Goal: Task Accomplishment & Management: Manage account settings

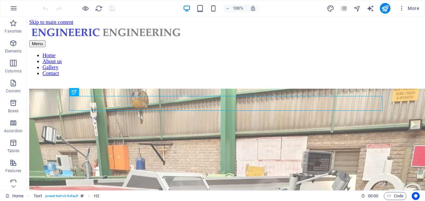
scroll to position [106, 0]
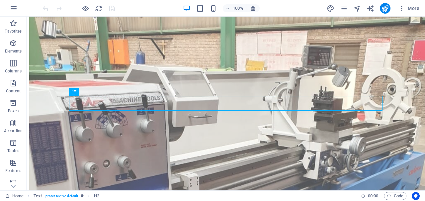
click at [412, 13] on div "100% More" at bounding box center [212, 8] width 425 height 16
click at [414, 12] on button "More" at bounding box center [409, 8] width 26 height 11
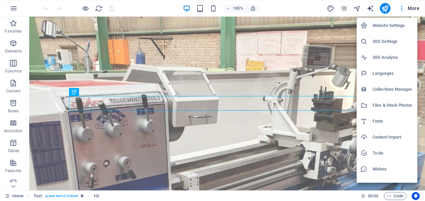
click at [396, 32] on li "Website Settings" at bounding box center [387, 26] width 61 height 16
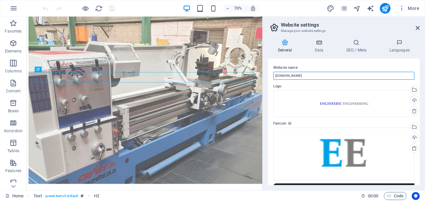
click at [320, 76] on input "[DOMAIN_NAME]" at bounding box center [344, 76] width 141 height 8
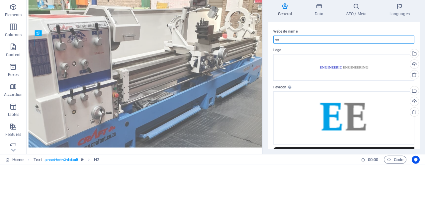
type input "e"
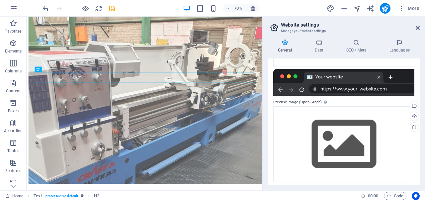
scroll to position [117, 0]
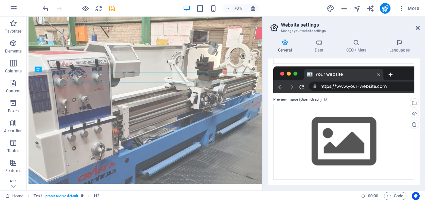
type input "Engineeric Exruders"
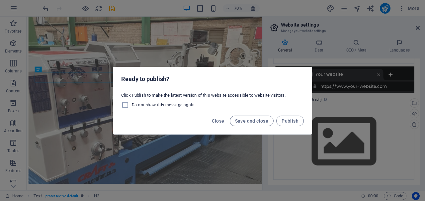
click at [293, 122] on span "Publish" at bounding box center [290, 120] width 17 height 5
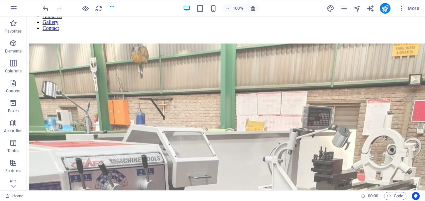
scroll to position [45, 0]
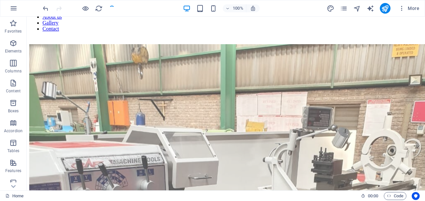
click at [415, 15] on div "100% More" at bounding box center [212, 8] width 425 height 16
click at [415, 9] on span "More" at bounding box center [409, 8] width 21 height 7
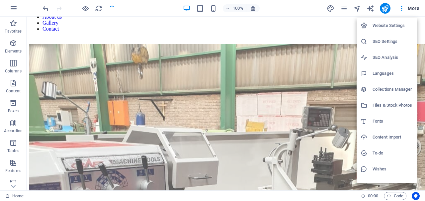
click at [398, 26] on h6 "Website Settings" at bounding box center [393, 26] width 41 height 8
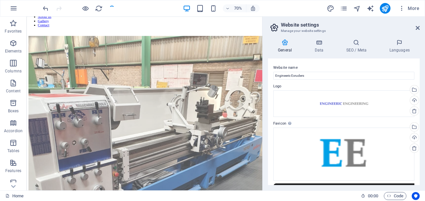
click at [417, 29] on icon at bounding box center [418, 27] width 4 height 5
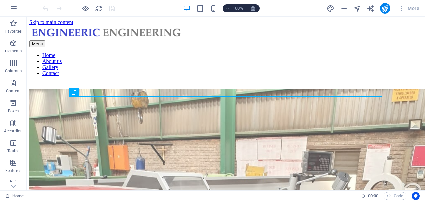
scroll to position [106, 0]
